Goal: Task Accomplishment & Management: Manage account settings

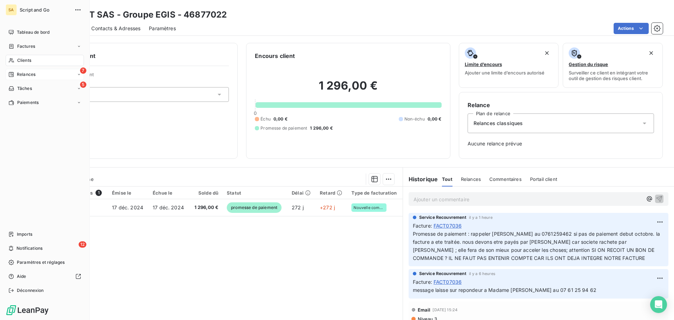
click at [14, 71] on div "7 Relances" at bounding box center [45, 74] width 78 height 11
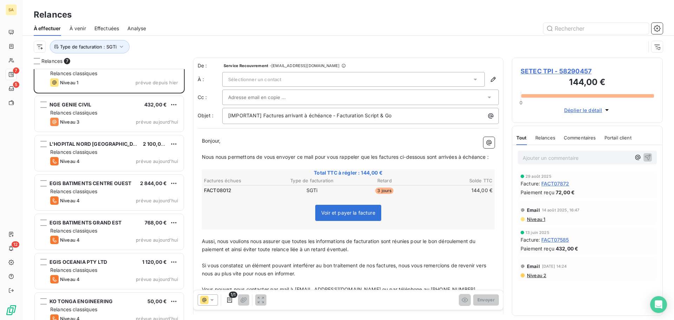
scroll to position [25, 0]
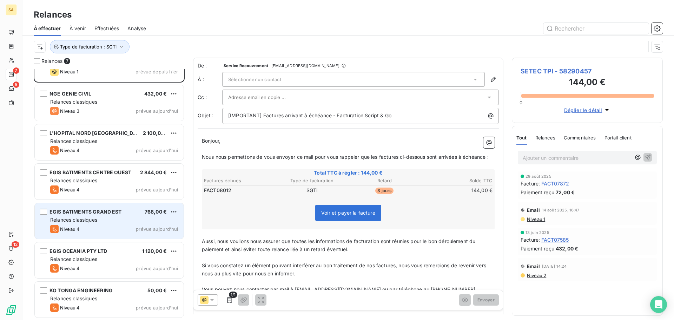
click at [96, 224] on div "EGIS BATIMENTS GRAND EST 768,00 € Relances classiques Niveau 4 prévue [DATE]" at bounding box center [109, 221] width 149 height 36
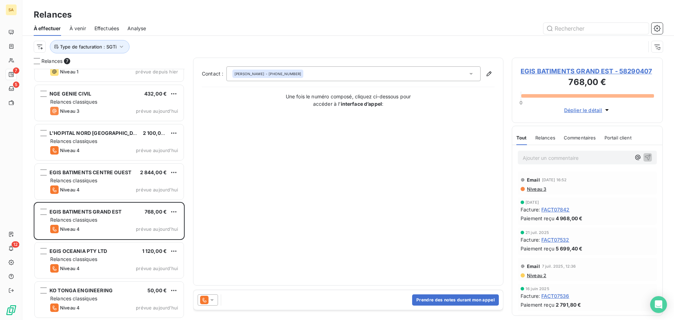
click at [595, 70] on span "EGIS BATIMENTS GRAND EST - 58290407" at bounding box center [586, 70] width 133 height 9
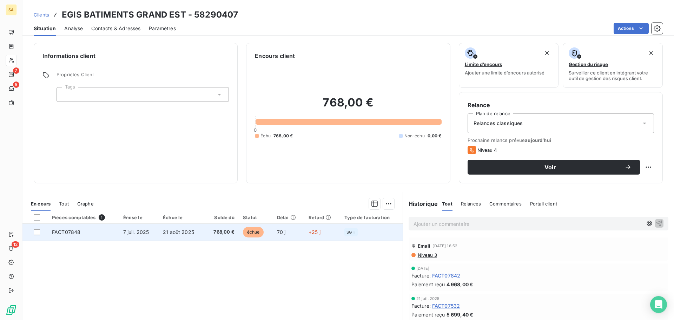
click at [76, 235] on td "FACT07848" at bounding box center [83, 232] width 71 height 17
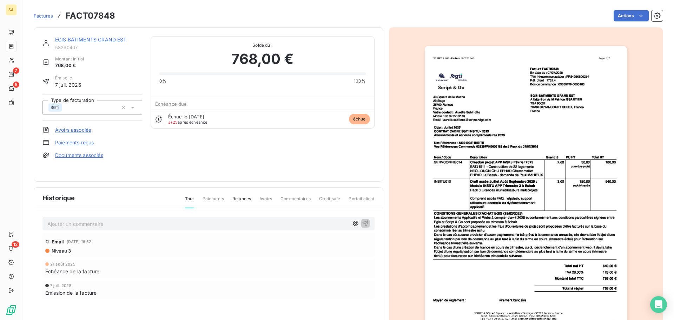
click at [482, 144] on img "button" at bounding box center [526, 189] width 202 height 286
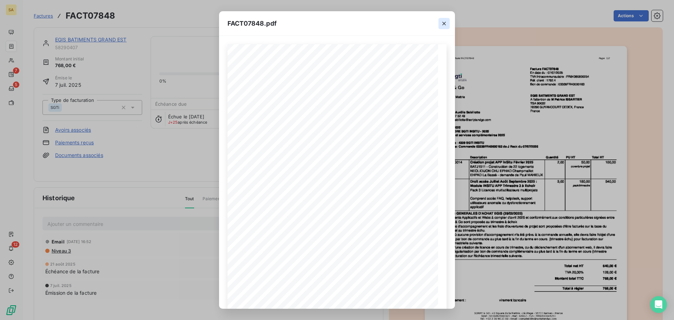
click at [440, 22] on button "button" at bounding box center [443, 23] width 11 height 11
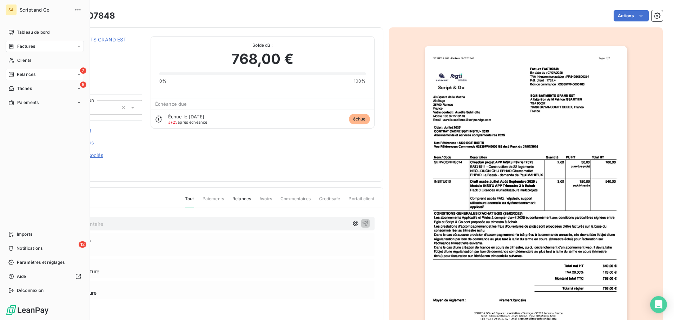
click at [12, 72] on icon at bounding box center [11, 74] width 5 height 5
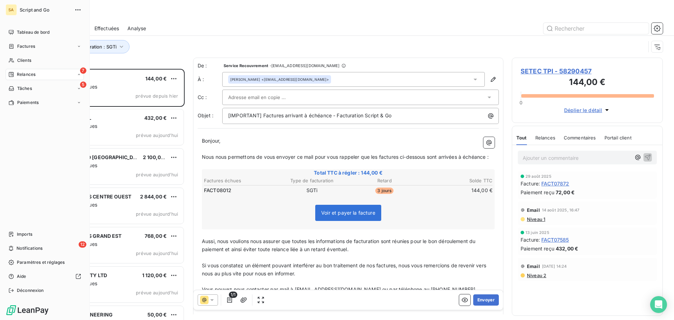
scroll to position [246, 146]
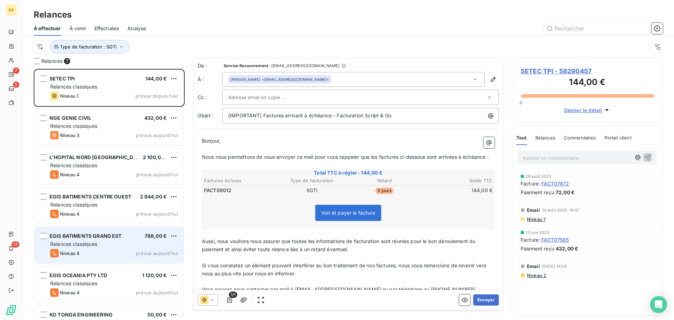
click at [123, 236] on div "EGIS BATIMENTS GRAND EST 768,00 €" at bounding box center [114, 236] width 128 height 6
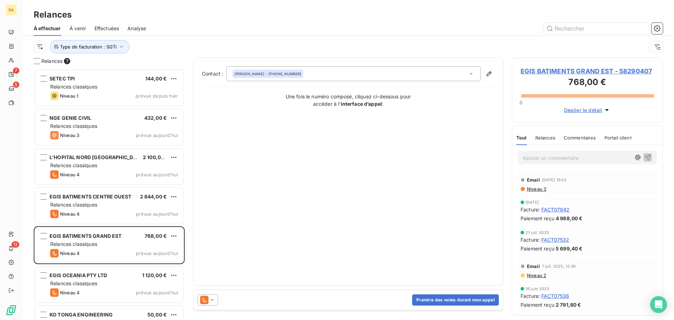
click at [589, 111] on span "Déplier le détail" at bounding box center [583, 109] width 38 height 7
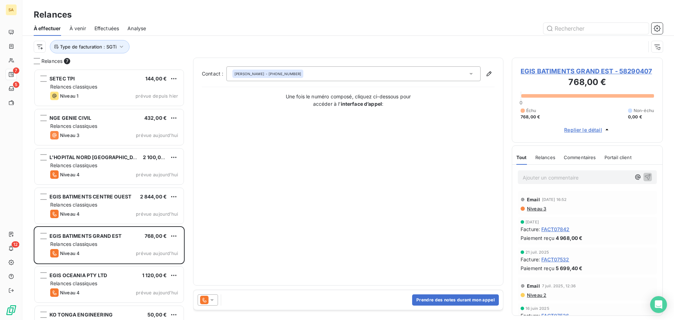
click at [587, 67] on span "EGIS BATIMENTS GRAND EST - 58290407" at bounding box center [586, 70] width 133 height 9
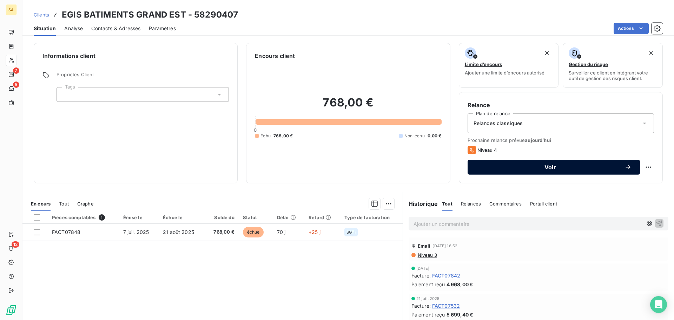
click at [529, 162] on button "Voir" at bounding box center [553, 167] width 172 height 15
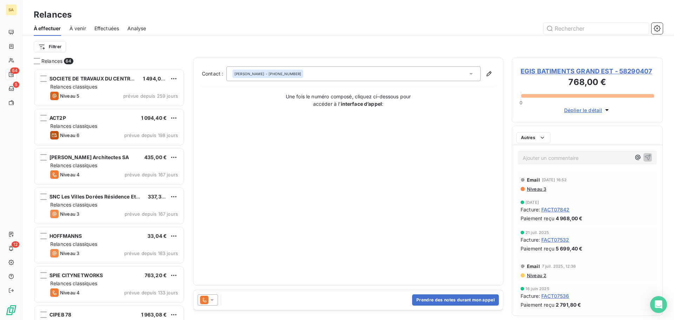
scroll to position [246, 146]
click at [559, 68] on span "EGIS BATIMENTS GRAND EST - 58290407" at bounding box center [586, 70] width 133 height 9
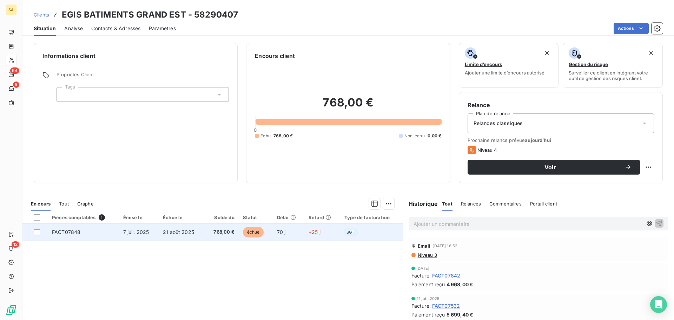
click at [76, 232] on span "FACT07848" at bounding box center [66, 232] width 28 height 6
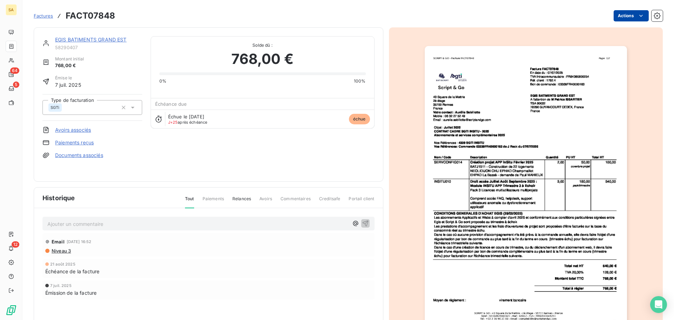
click at [624, 14] on html "SA 64 5 12 Factures FACT07848 Actions EGIS BATIMENTS GRAND EST 58290407 Montant…" at bounding box center [337, 160] width 674 height 320
click at [99, 36] on html "SA 64 5 12 Factures FACT07848 Actions EGIS BATIMENTS GRAND EST 58290407 Montant…" at bounding box center [337, 160] width 674 height 320
click at [99, 38] on link "EGIS BATIMENTS GRAND EST" at bounding box center [91, 39] width 72 height 6
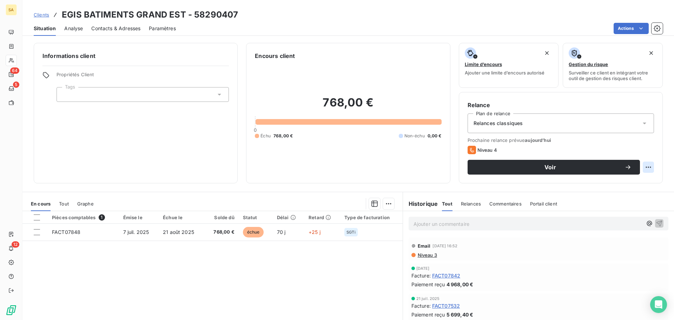
click at [641, 166] on html "SA 64 5 12 Clients EGIS BATIMENTS GRAND EST - 58290407 Situation Analyse Contac…" at bounding box center [337, 160] width 674 height 320
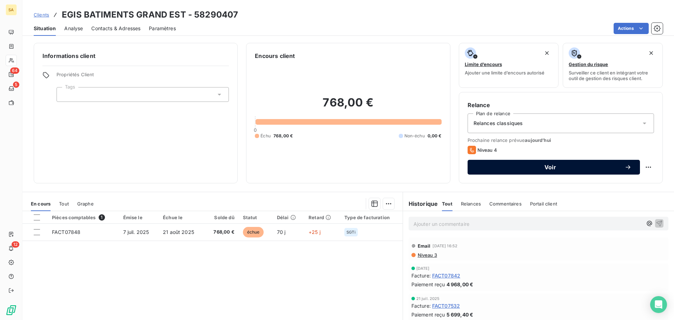
click at [604, 165] on span "Voir" at bounding box center [550, 167] width 148 height 6
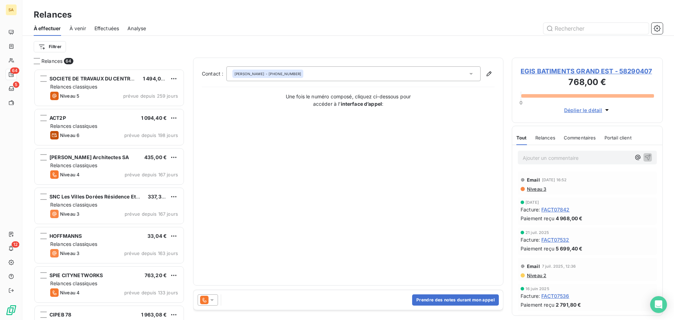
scroll to position [246, 146]
click at [582, 71] on span "EGIS BATIMENTS GRAND EST - 58290407" at bounding box center [586, 70] width 133 height 9
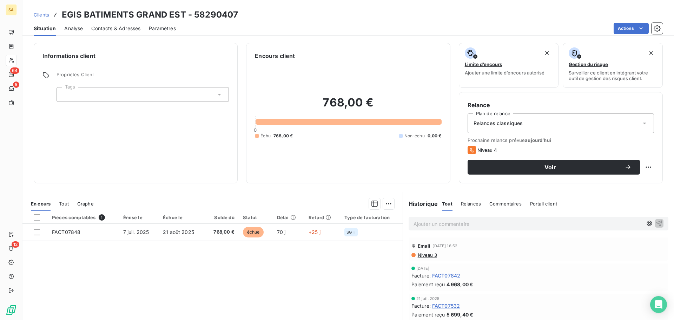
click at [524, 124] on div "Relances classiques" at bounding box center [560, 123] width 186 height 20
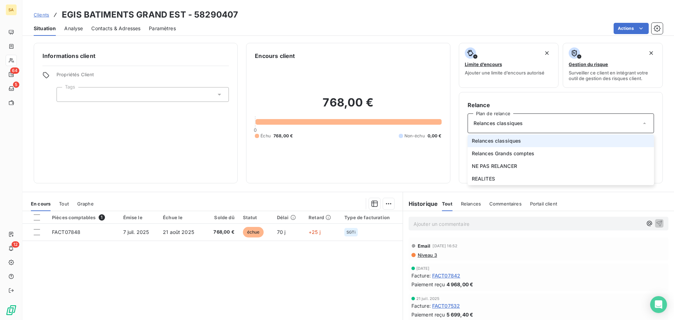
click at [524, 124] on div "Relances classiques" at bounding box center [560, 123] width 186 height 20
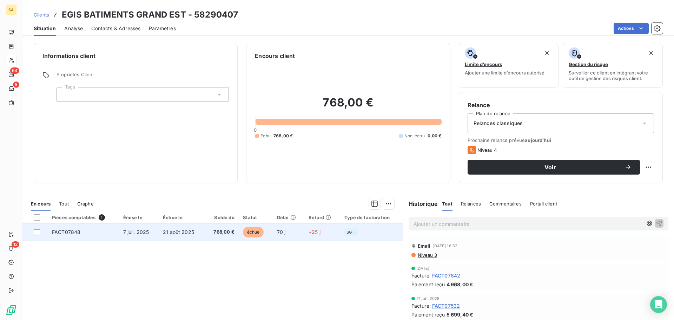
click at [101, 229] on td "FACT07848" at bounding box center [83, 232] width 71 height 17
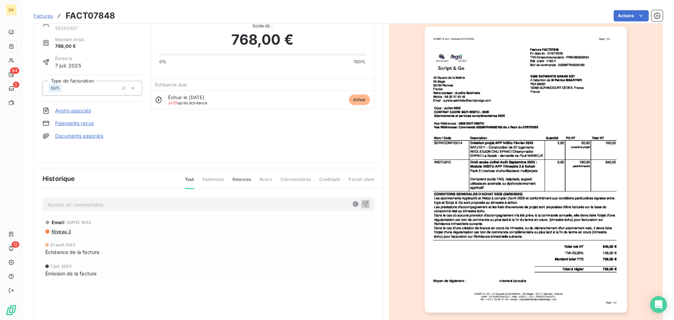
scroll to position [42, 0]
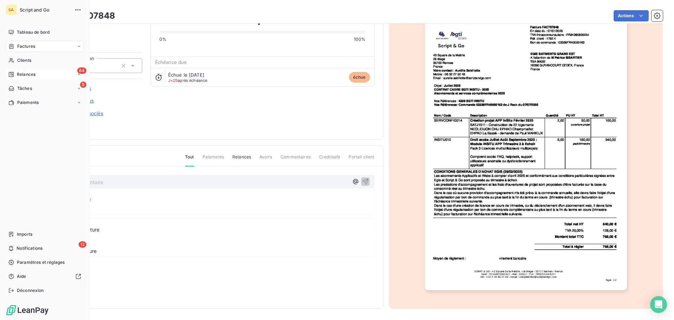
click at [9, 71] on div "64 Relances" at bounding box center [45, 74] width 78 height 11
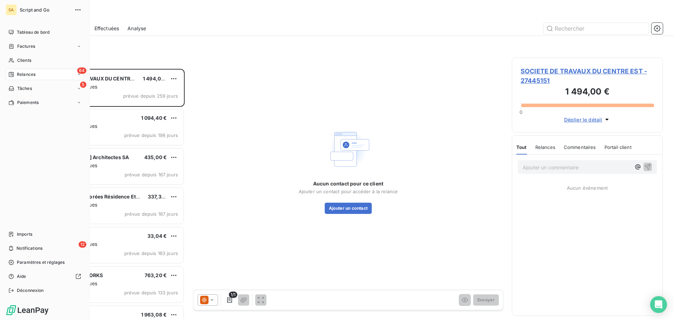
scroll to position [246, 146]
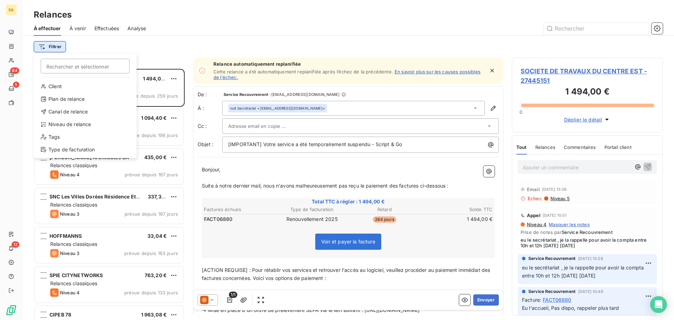
click at [59, 45] on html "SA 64 5 12 Relances À effectuer À venir Effectuées Analyse Filtrer Rechercher e…" at bounding box center [337, 160] width 674 height 320
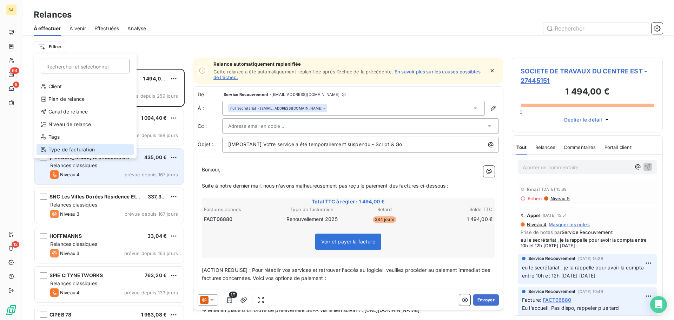
click at [75, 148] on div "Type de facturation" at bounding box center [84, 149] width 97 height 11
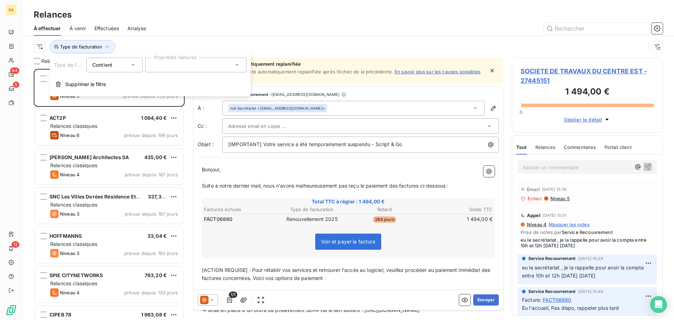
drag, startPoint x: 164, startPoint y: 64, endPoint x: 167, endPoint y: 66, distance: 3.6
click at [164, 64] on div at bounding box center [195, 65] width 101 height 15
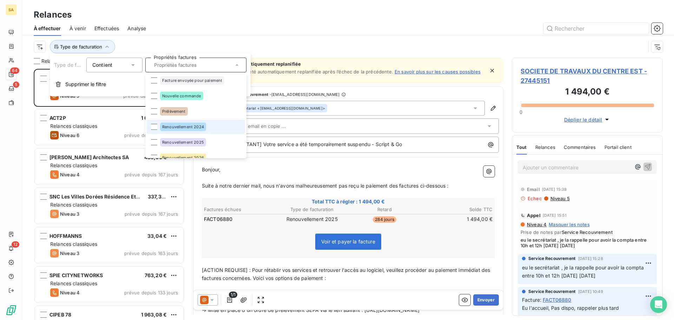
scroll to position [41, 0]
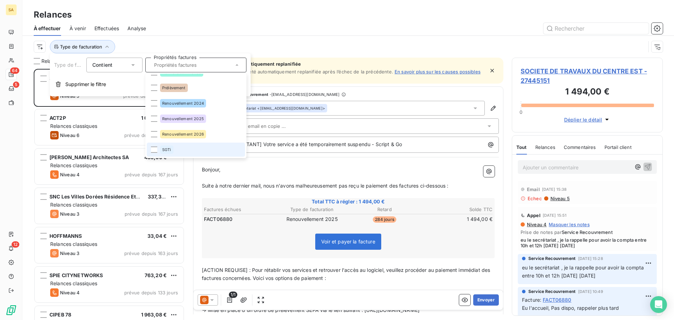
click at [168, 147] on div "SGTi" at bounding box center [166, 149] width 13 height 8
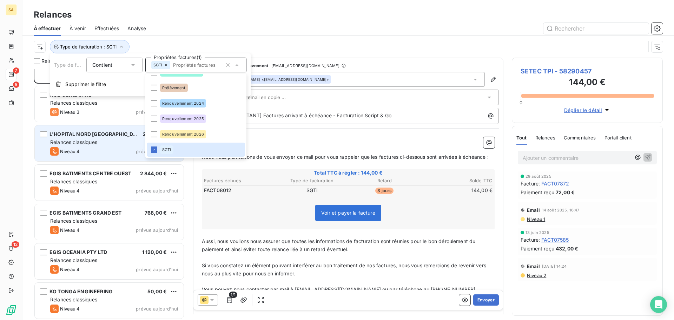
scroll to position [25, 0]
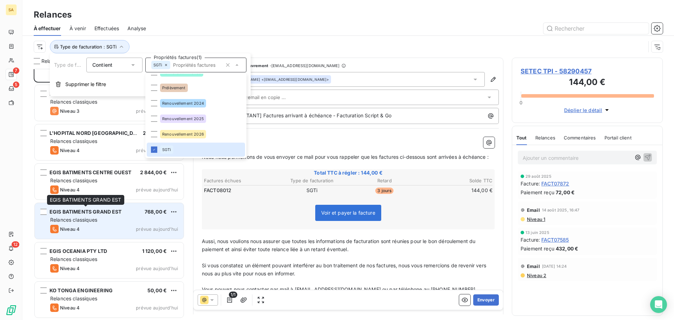
click at [95, 211] on span "EGIS BATIMENTS GRAND EST" at bounding box center [85, 211] width 72 height 6
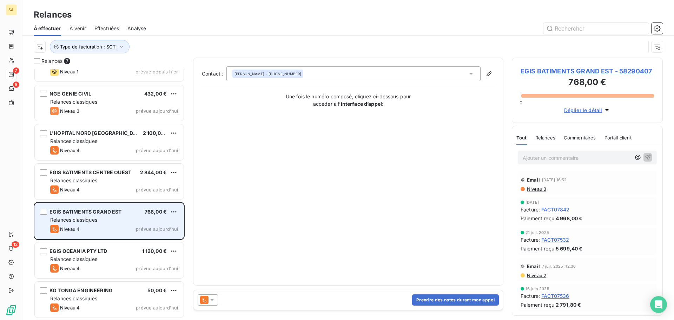
click at [95, 211] on span "EGIS BATIMENTS GRAND EST" at bounding box center [85, 211] width 72 height 6
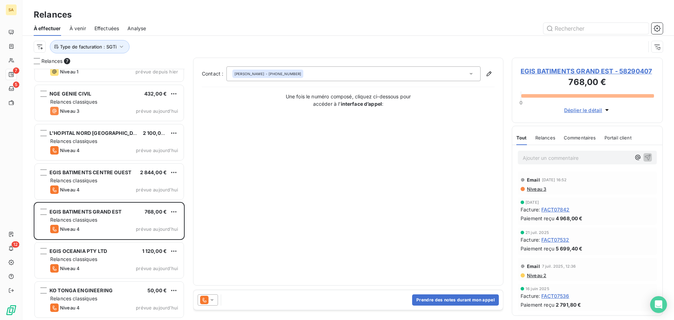
click at [217, 295] on div at bounding box center [208, 299] width 20 height 11
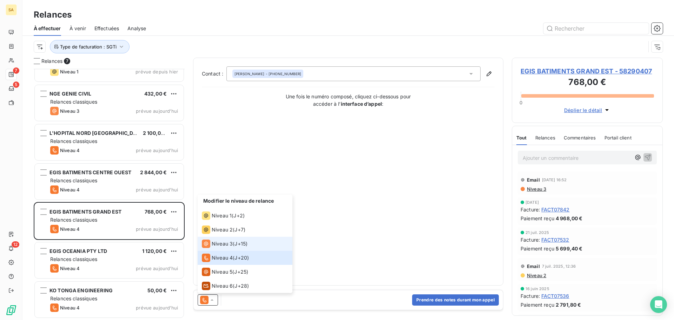
click at [224, 245] on span "Niveau 3" at bounding box center [222, 243] width 21 height 7
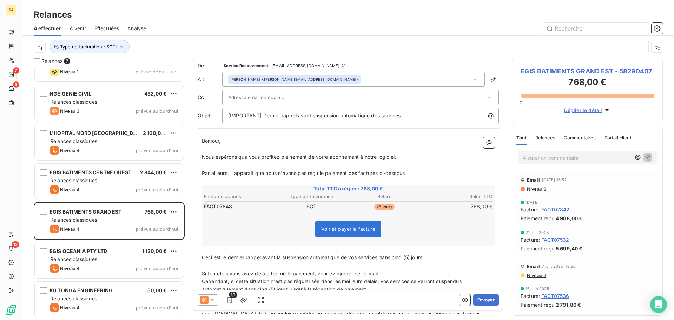
click at [317, 95] on div at bounding box center [357, 97] width 258 height 11
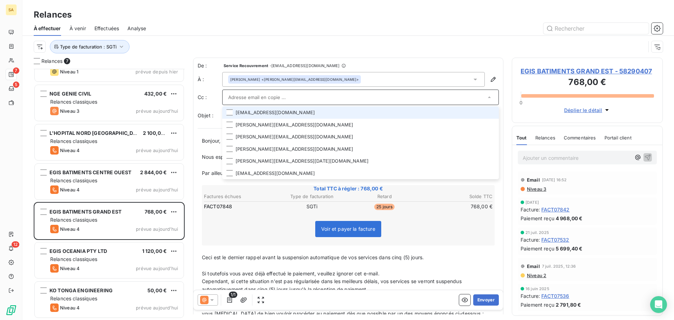
click at [340, 75] on div "[PERSON_NAME] <[PERSON_NAME][EMAIL_ADDRESS][DOMAIN_NAME]>" at bounding box center [353, 79] width 262 height 15
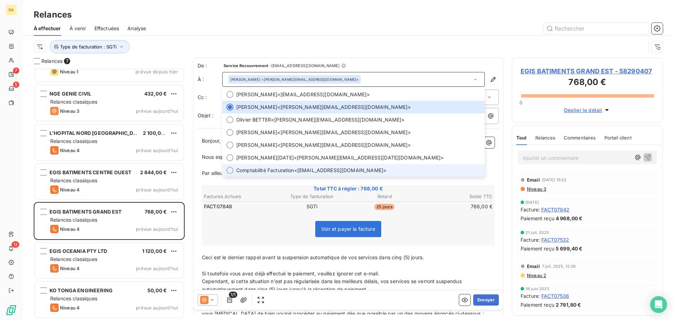
click at [226, 168] on div at bounding box center [229, 170] width 7 height 7
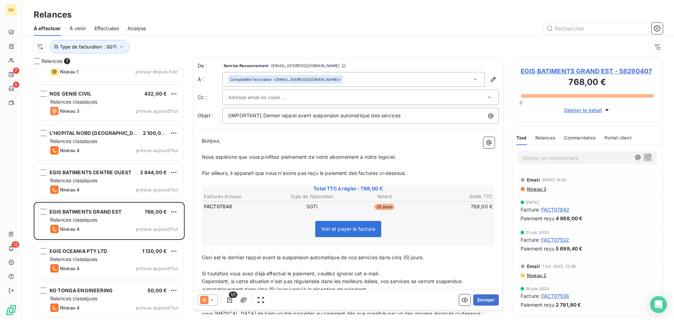
click at [276, 97] on input "text" at bounding box center [265, 97] width 75 height 11
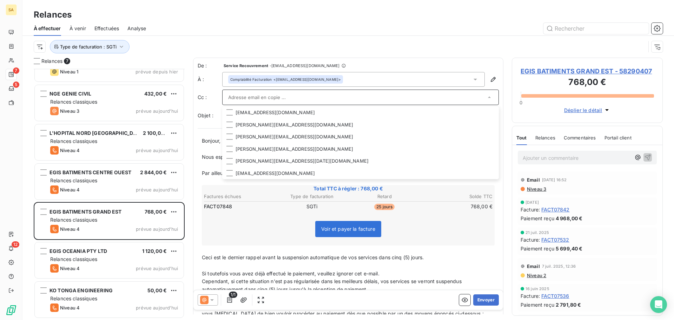
paste input "[PERSON_NAME]. com"
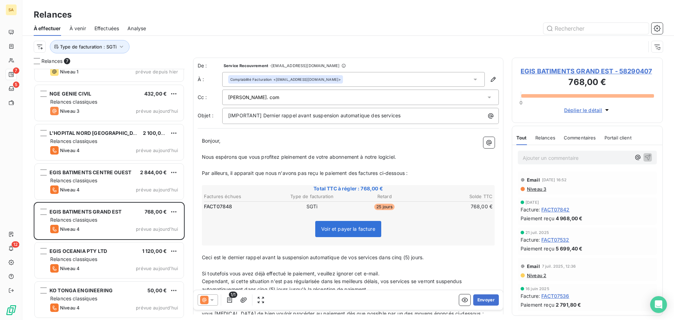
click at [298, 97] on div "[PERSON_NAME]. com" at bounding box center [357, 97] width 258 height 11
type input "[PERSON_NAME]. com"
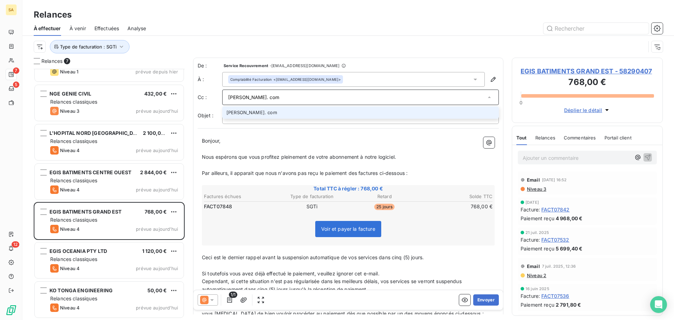
click at [274, 115] on li "[PERSON_NAME]. com" at bounding box center [360, 112] width 277 height 12
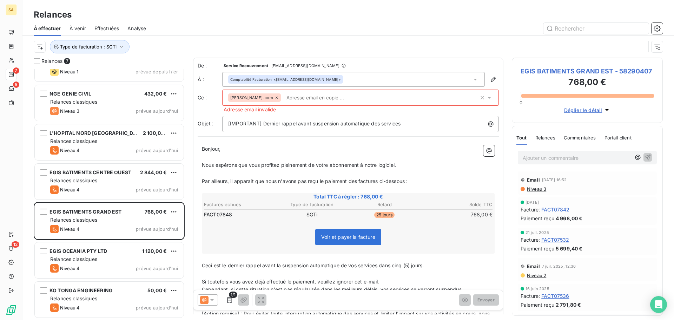
click at [279, 96] on icon at bounding box center [276, 97] width 4 height 4
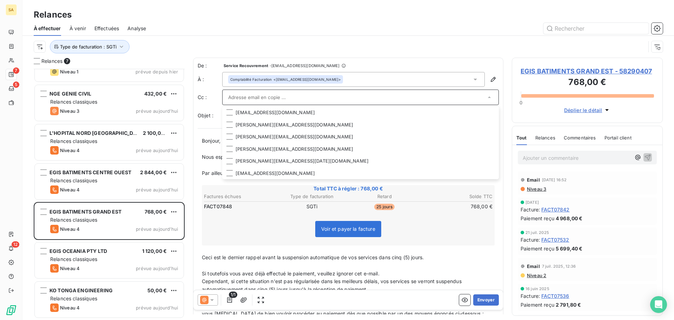
click at [238, 99] on input "text" at bounding box center [357, 97] width 258 height 11
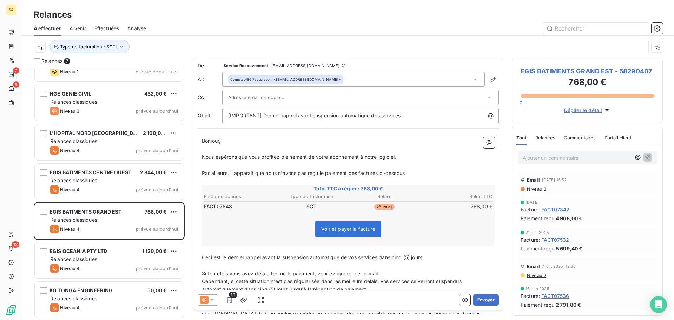
click at [238, 101] on input "text" at bounding box center [265, 97] width 75 height 11
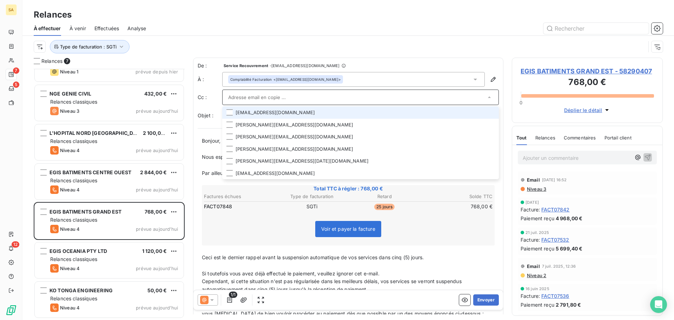
paste input "[PERSON_NAME]"
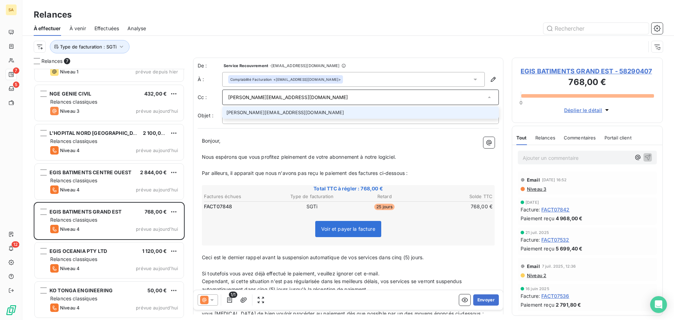
type input "[PERSON_NAME][EMAIL_ADDRESS][DOMAIN_NAME]"
click at [268, 114] on li "[PERSON_NAME][EMAIL_ADDRESS][DOMAIN_NAME]" at bounding box center [360, 112] width 277 height 12
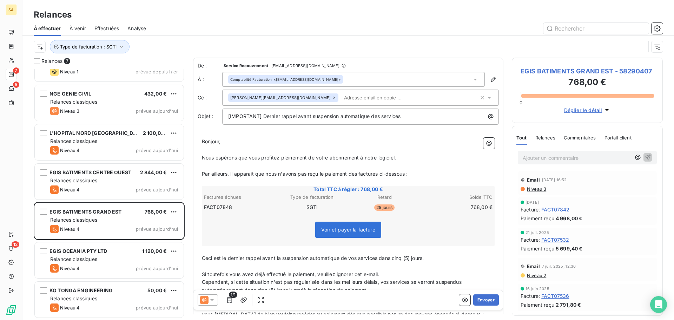
click at [341, 96] on input "text" at bounding box center [381, 97] width 81 height 11
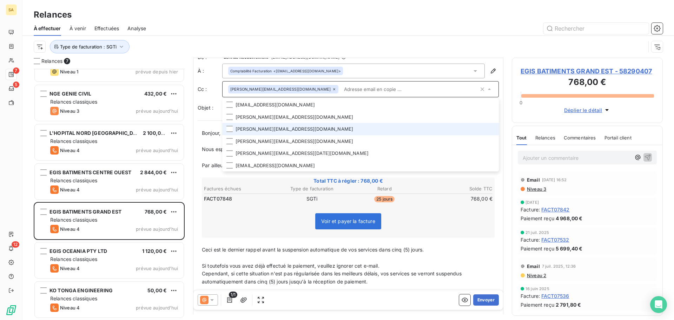
scroll to position [0, 0]
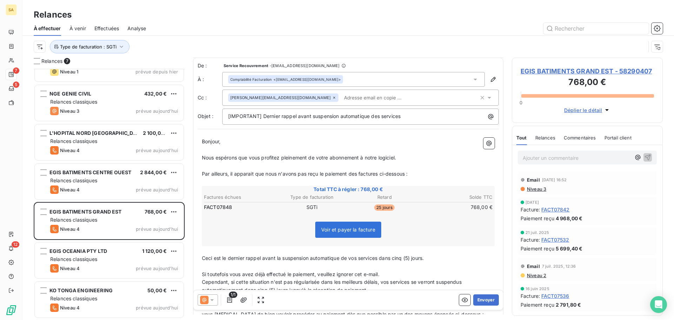
click at [341, 98] on input "text" at bounding box center [381, 97] width 81 height 11
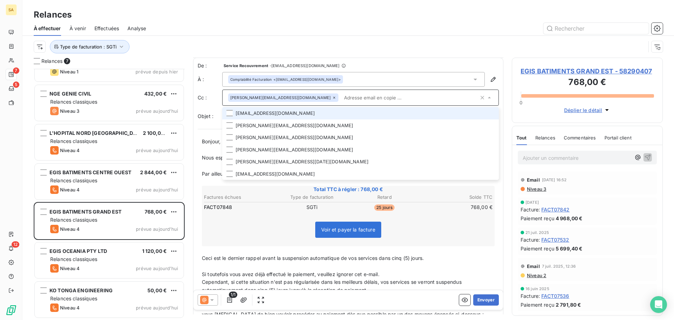
paste input "[PERSON_NAME][EMAIL_ADDRESS][DOMAIN_NAME]"
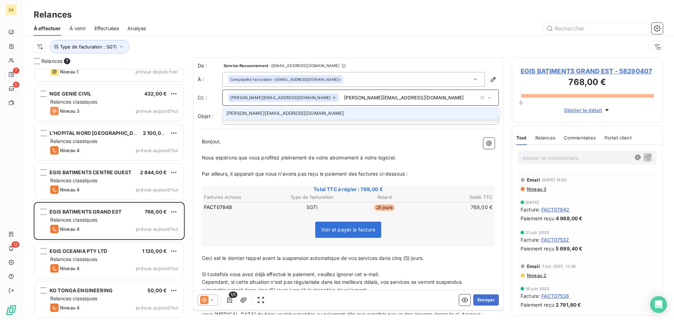
type input "[PERSON_NAME][EMAIL_ADDRESS][DOMAIN_NAME]"
click at [311, 116] on li "[PERSON_NAME][EMAIL_ADDRESS][DOMAIN_NAME]" at bounding box center [360, 113] width 277 height 12
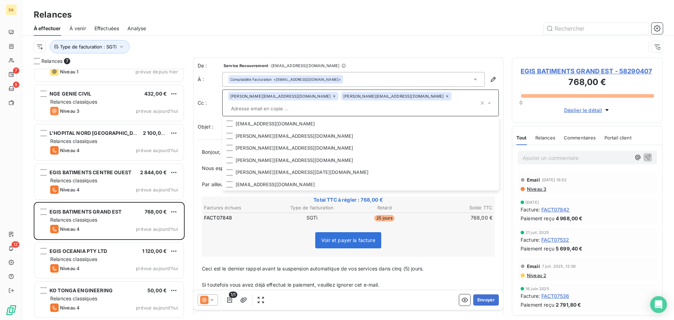
click at [267, 226] on div "Voir et payer la facture" at bounding box center [348, 241] width 291 height 30
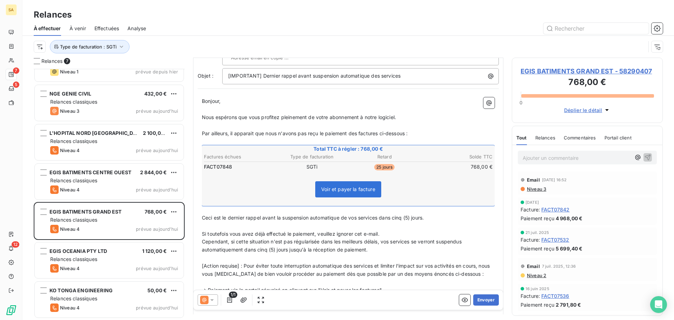
scroll to position [162, 0]
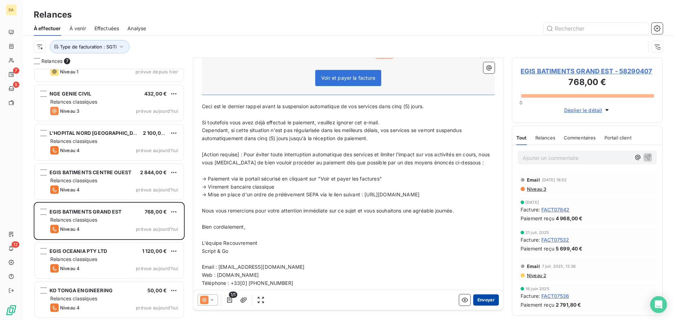
click at [485, 302] on button "Envoyer" at bounding box center [486, 299] width 26 height 11
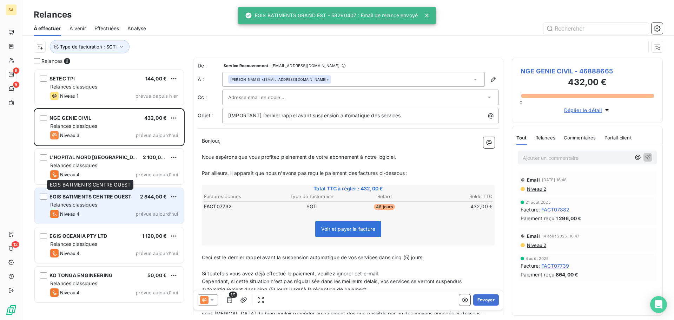
click at [90, 199] on span "EGIS BATIMENTS CENTRE OUEST" at bounding box center [90, 196] width 82 height 6
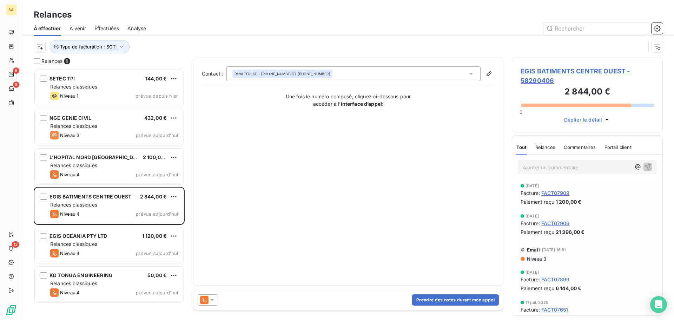
click at [555, 72] on span "EGIS BATIMENTS CENTRE OUEST - 58290406" at bounding box center [586, 75] width 133 height 19
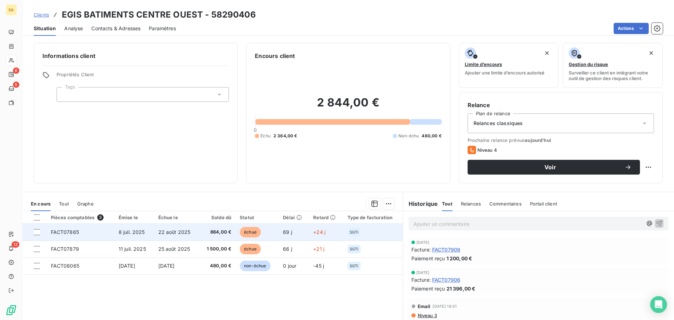
click at [82, 231] on td "FACT07865" at bounding box center [81, 232] width 68 height 17
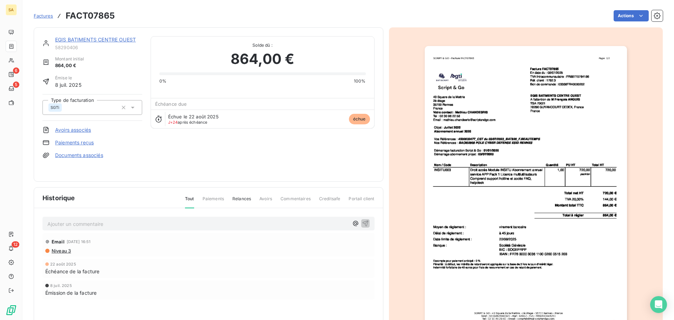
click at [505, 144] on img "button" at bounding box center [526, 189] width 202 height 286
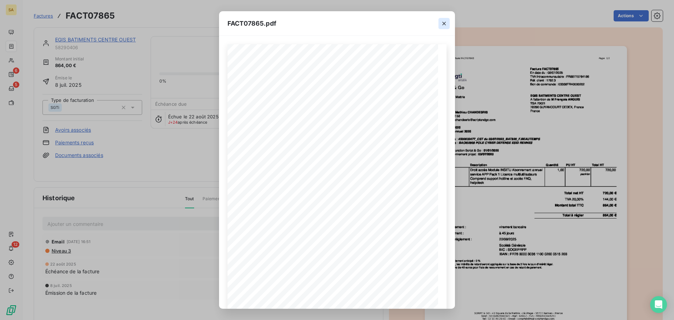
click at [444, 19] on button "button" at bounding box center [443, 23] width 11 height 11
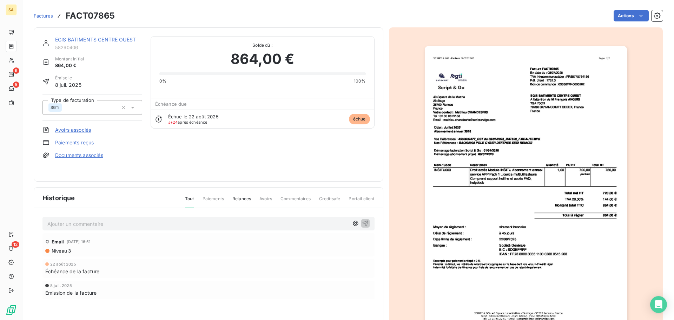
click at [87, 38] on link "EGIS BATIMENTS CENTRE OUEST" at bounding box center [95, 39] width 81 height 6
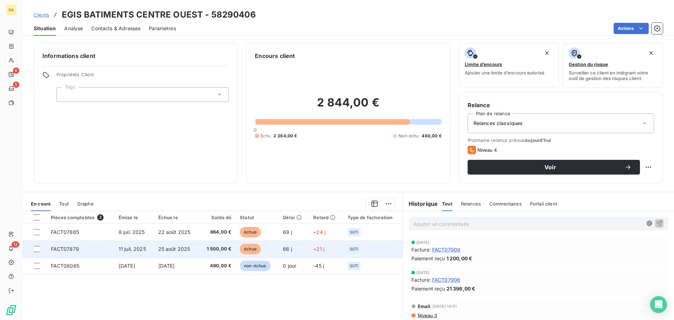
click at [71, 247] on span "FACT07879" at bounding box center [65, 249] width 28 height 6
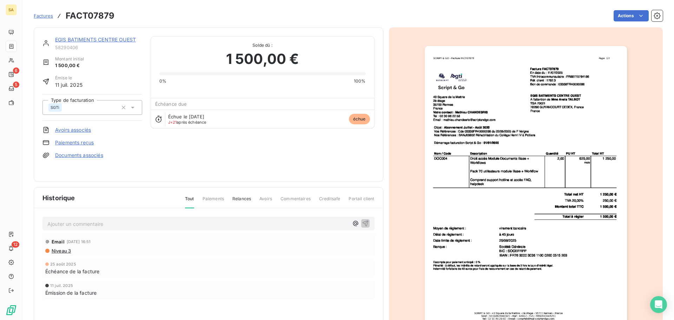
click at [529, 133] on img "button" at bounding box center [526, 189] width 202 height 286
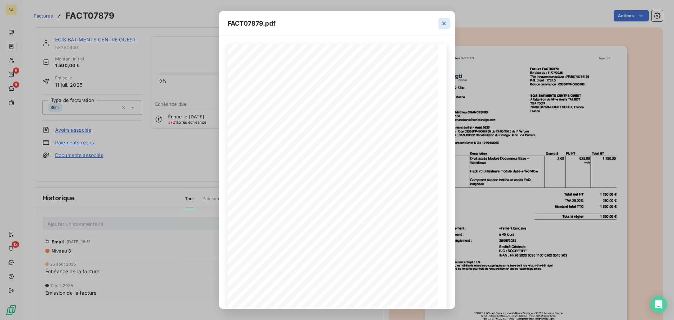
click at [443, 24] on icon "button" at bounding box center [444, 24] width 4 height 4
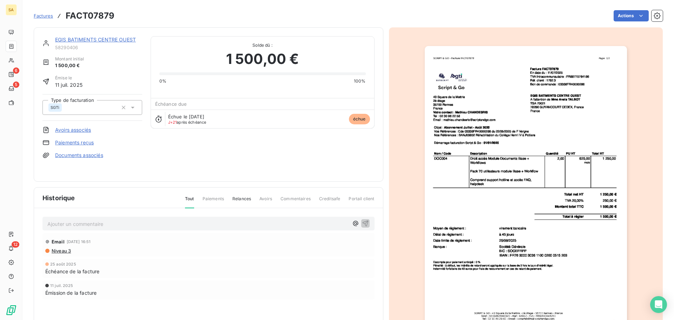
click at [47, 19] on link "Factures" at bounding box center [43, 15] width 19 height 7
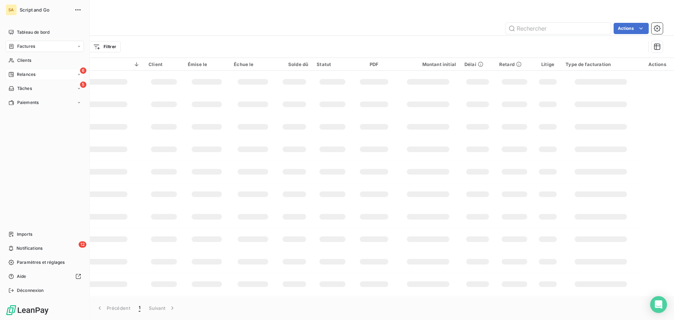
click at [14, 73] on div "Relances" at bounding box center [21, 74] width 27 height 6
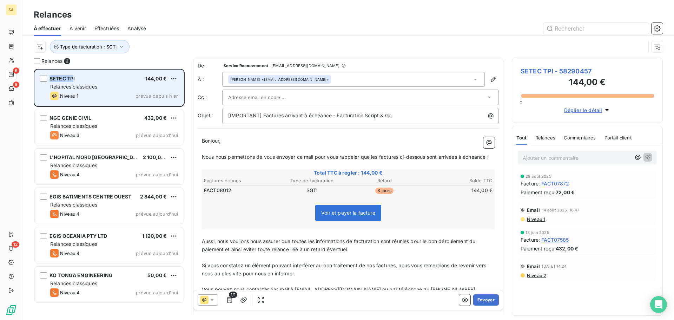
drag, startPoint x: 74, startPoint y: 76, endPoint x: 47, endPoint y: 80, distance: 26.6
click at [47, 80] on div "SETEC TPI 144,00 € Relances classiques Niveau 1 prévue depuis [DATE]" at bounding box center [109, 88] width 149 height 36
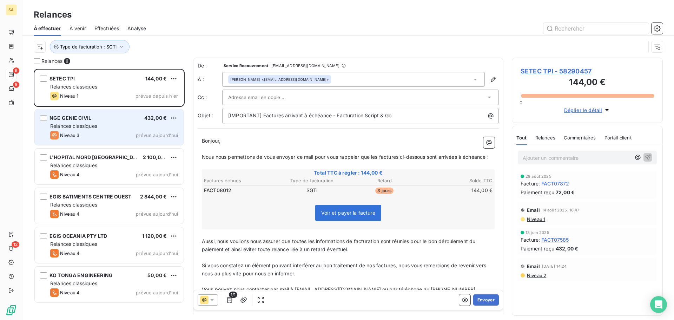
click at [92, 117] on div "NGE GENIE CIVIL 432,00 €" at bounding box center [114, 118] width 128 height 6
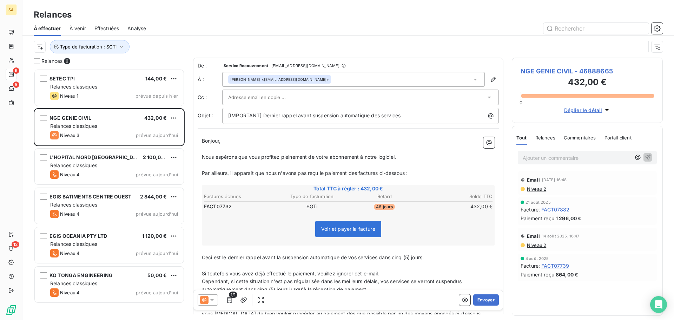
click at [367, 76] on div "[PERSON_NAME] <[EMAIL_ADDRESS][DOMAIN_NAME]>" at bounding box center [353, 79] width 262 height 15
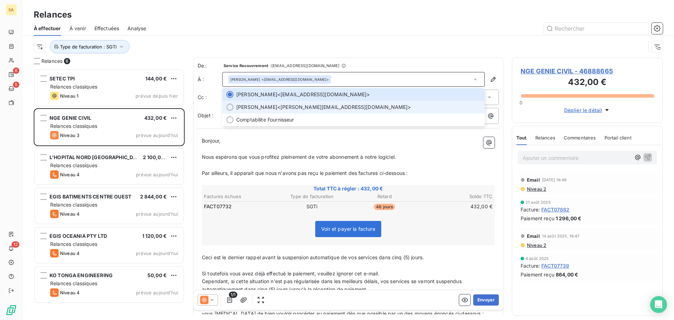
click at [226, 107] on div at bounding box center [229, 107] width 7 height 7
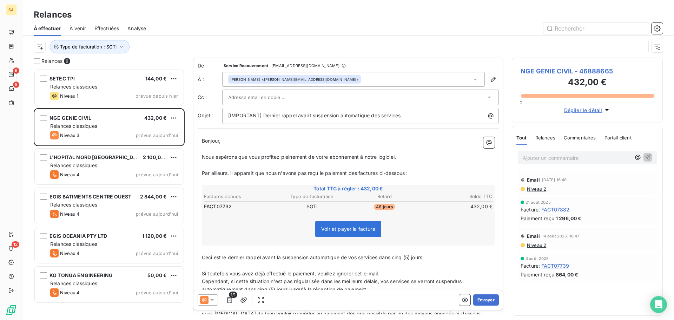
click at [345, 79] on div "[PERSON_NAME] <[PERSON_NAME][EMAIL_ADDRESS][DOMAIN_NAME]>" at bounding box center [353, 79] width 262 height 15
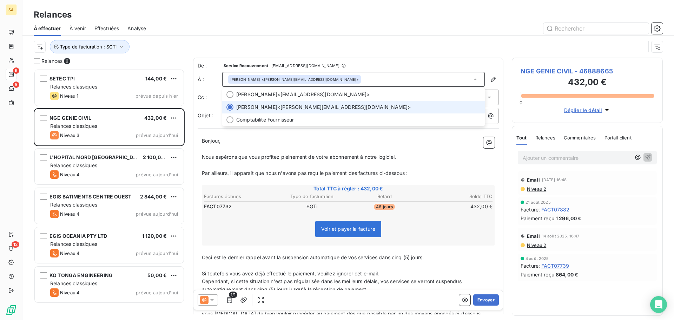
click at [345, 79] on div "[PERSON_NAME] <[PERSON_NAME][EMAIL_ADDRESS][DOMAIN_NAME]>" at bounding box center [353, 79] width 262 height 15
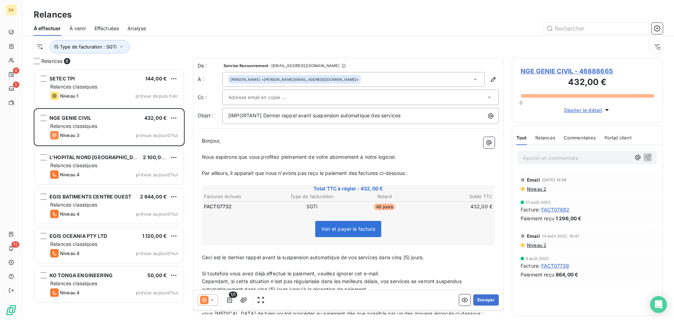
click at [311, 95] on div at bounding box center [357, 97] width 258 height 11
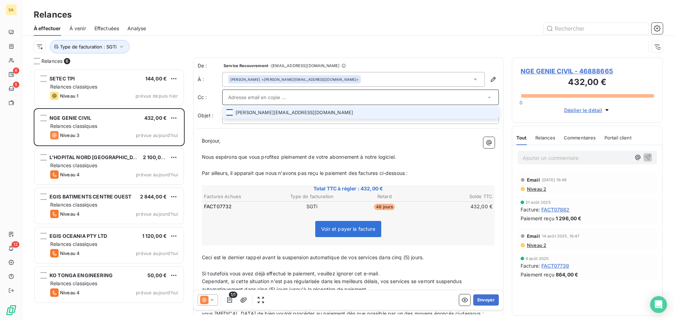
click at [229, 110] on div at bounding box center [229, 112] width 6 height 6
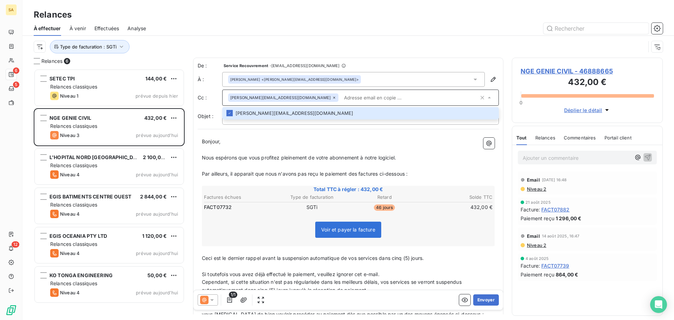
click at [332, 96] on icon at bounding box center [334, 97] width 4 height 4
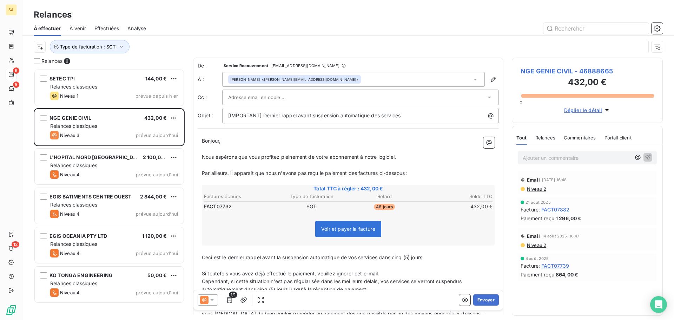
click at [248, 96] on input "text" at bounding box center [265, 97] width 75 height 11
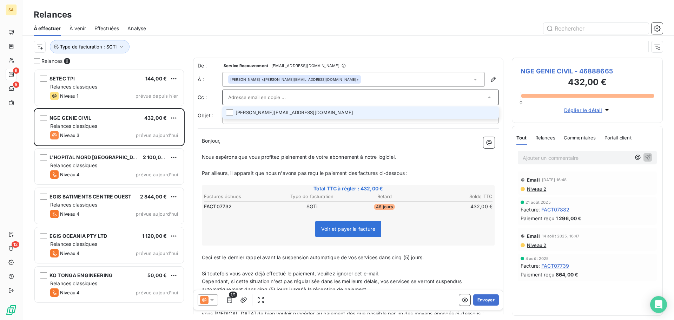
paste input "[EMAIL_ADDRESS][DOMAIN_NAME]"
type input "[EMAIL_ADDRESS][DOMAIN_NAME]"
click at [263, 109] on li "[EMAIL_ADDRESS][DOMAIN_NAME]" at bounding box center [360, 112] width 277 height 12
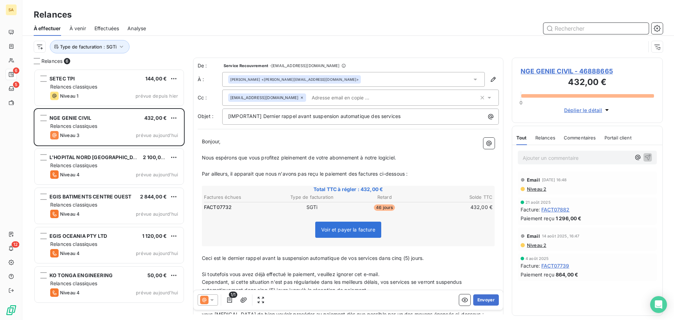
click at [556, 28] on input "text" at bounding box center [595, 28] width 105 height 11
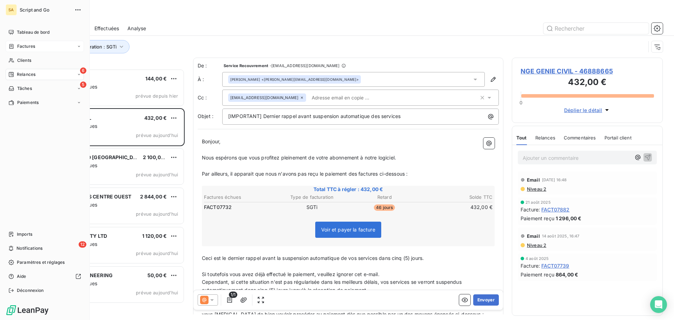
click at [31, 45] on span "Factures" at bounding box center [26, 46] width 18 height 6
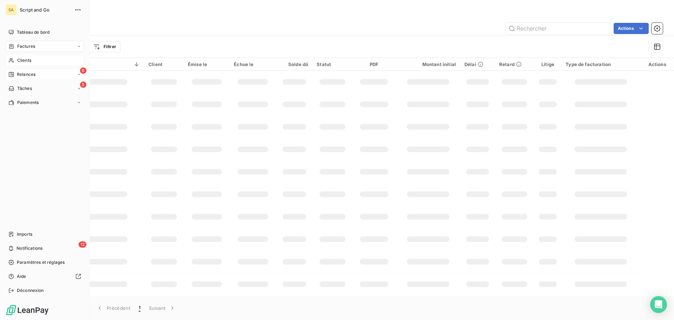
click at [24, 57] on div "Clients" at bounding box center [45, 60] width 78 height 11
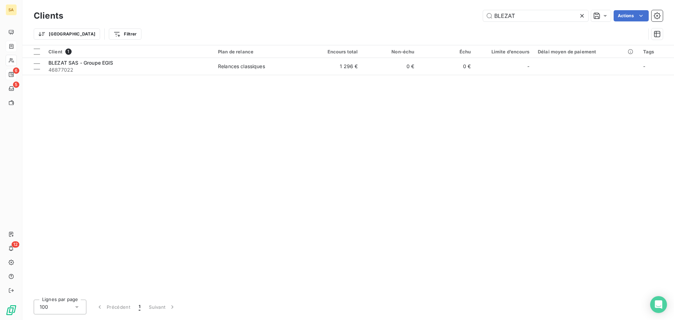
drag, startPoint x: 525, startPoint y: 18, endPoint x: 458, endPoint y: 18, distance: 67.4
click at [458, 18] on div "BLEZAT Actions" at bounding box center [367, 15] width 591 height 11
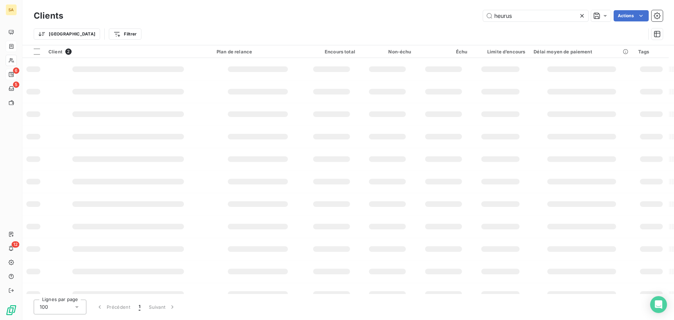
type input "heurus"
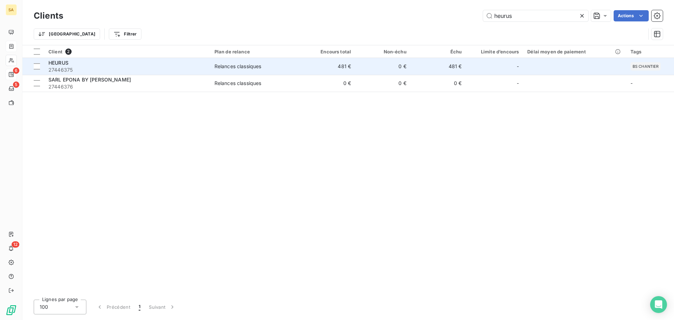
click at [150, 68] on span "27446375" at bounding box center [127, 69] width 158 height 7
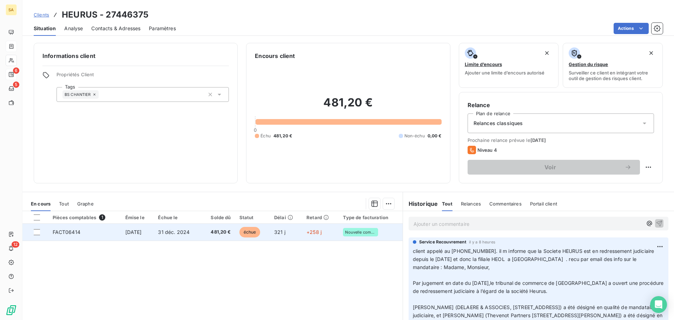
click at [105, 229] on td "FACT06414" at bounding box center [84, 232] width 73 height 17
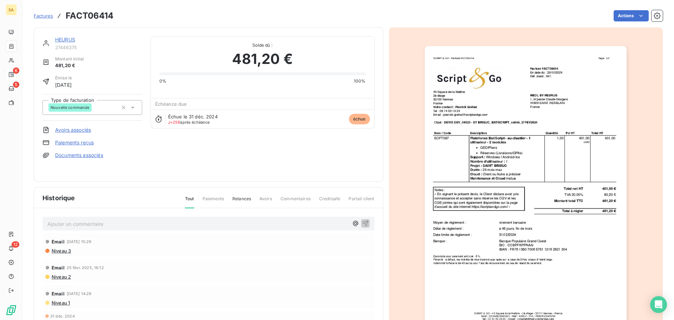
click at [555, 94] on img "button" at bounding box center [526, 189] width 202 height 286
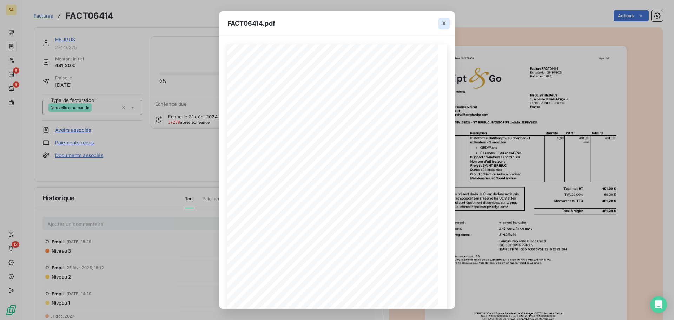
click at [445, 22] on icon "button" at bounding box center [444, 24] width 4 height 4
